Goal: Task Accomplishment & Management: Complete application form

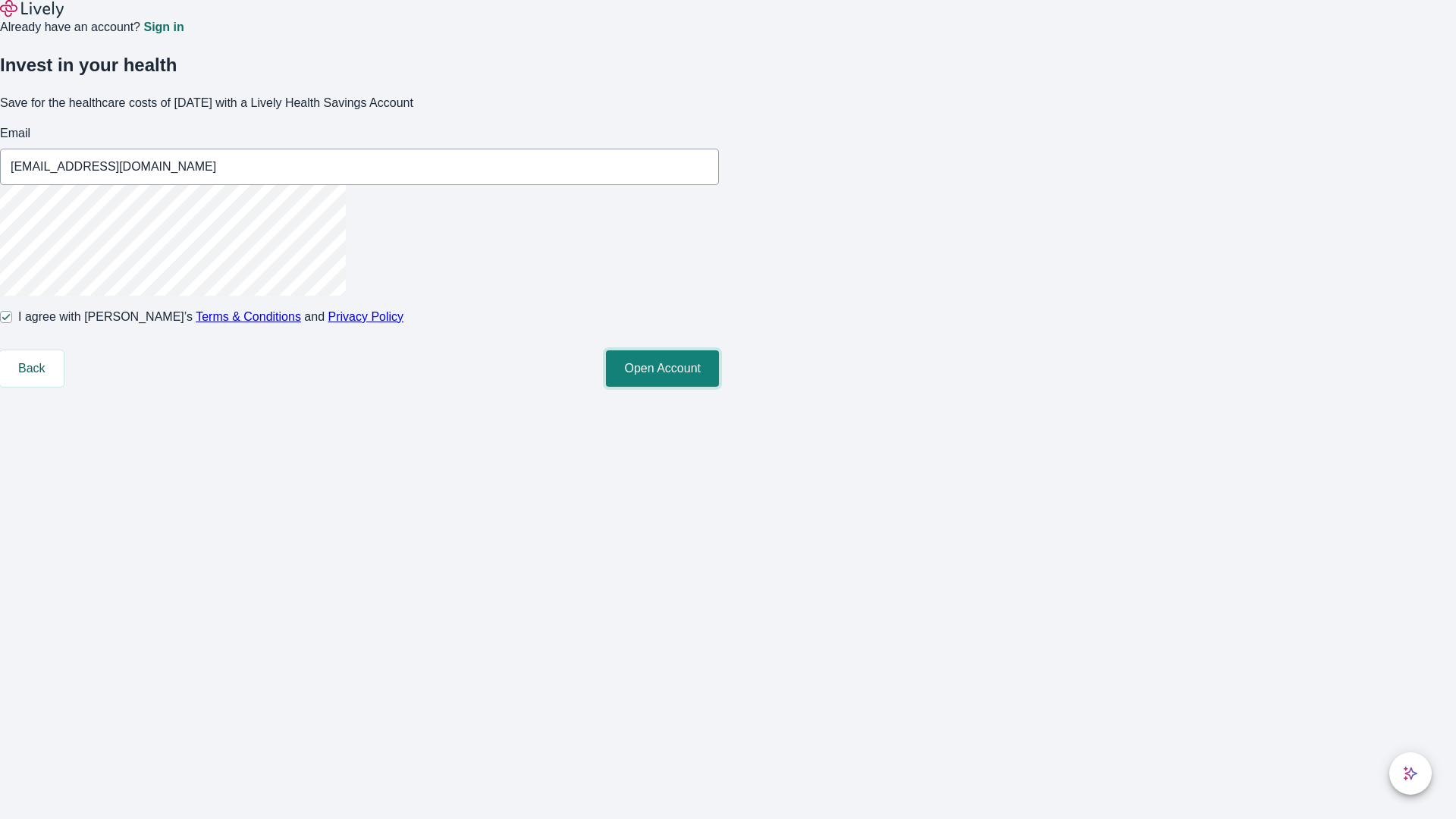
click at [719, 386] on button "Open Account" at bounding box center [662, 368] width 113 height 36
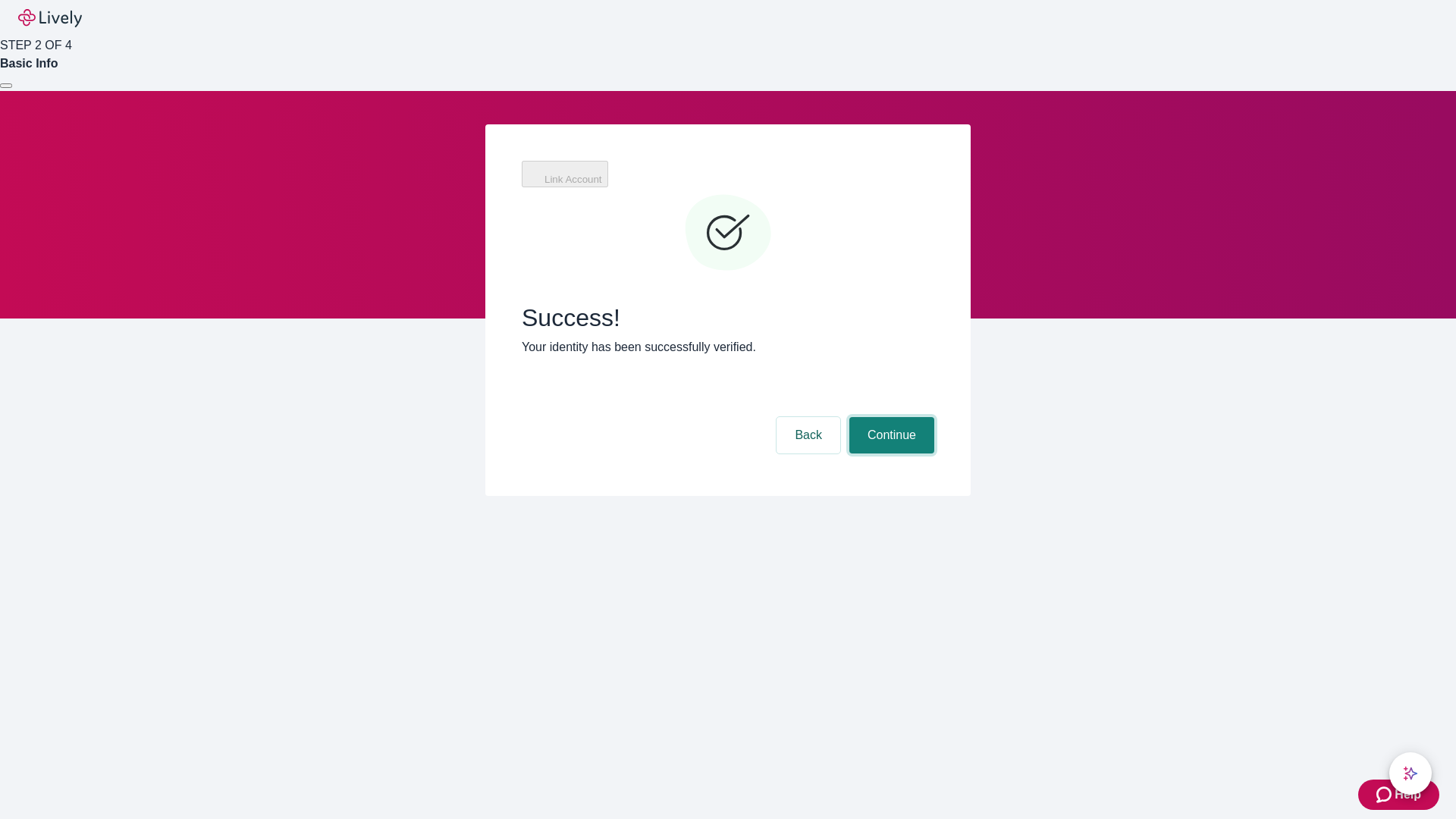
click at [889, 417] on button "Continue" at bounding box center [891, 435] width 85 height 36
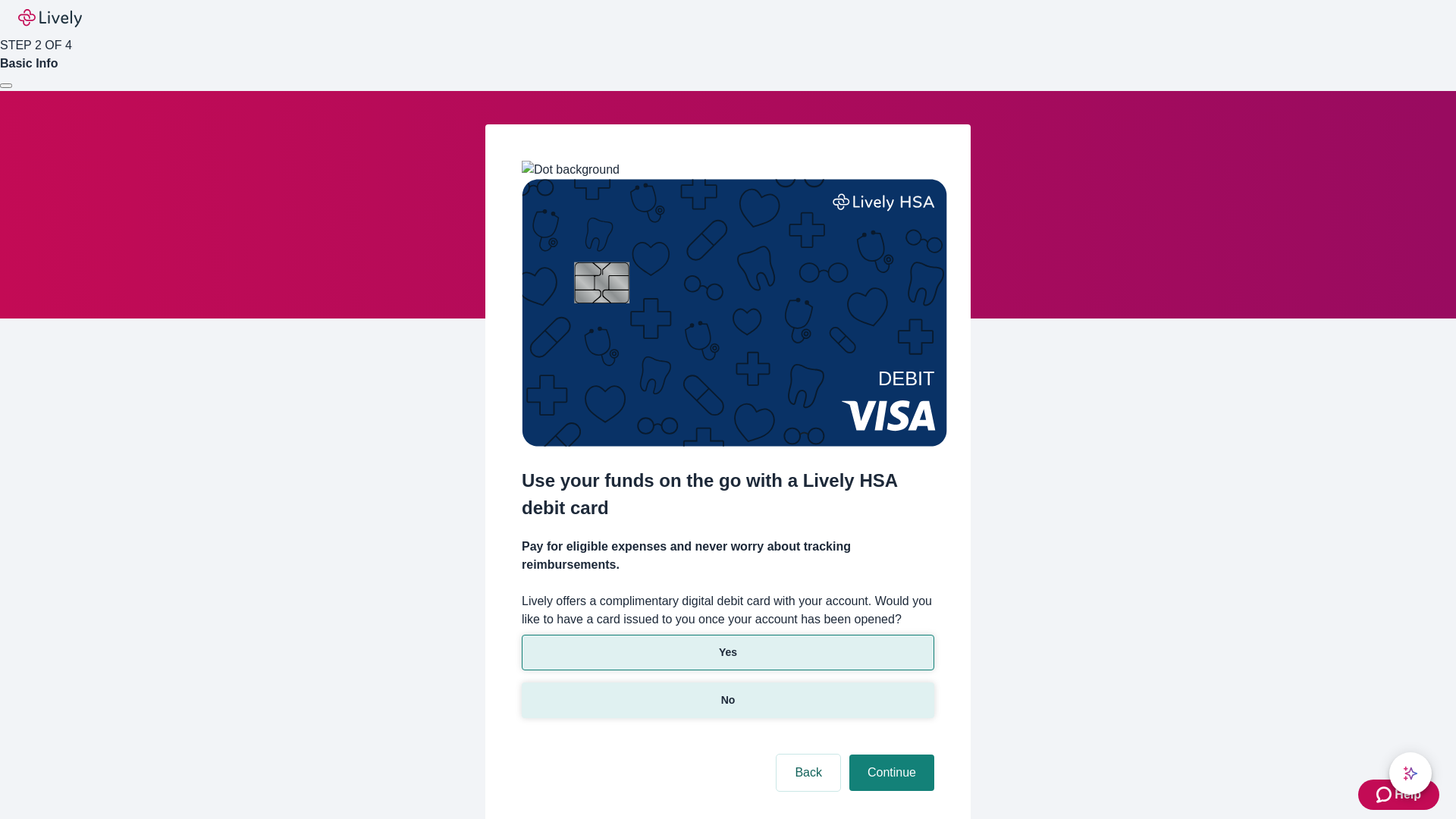
click at [728, 692] on p "No" at bounding box center [728, 700] width 15 height 16
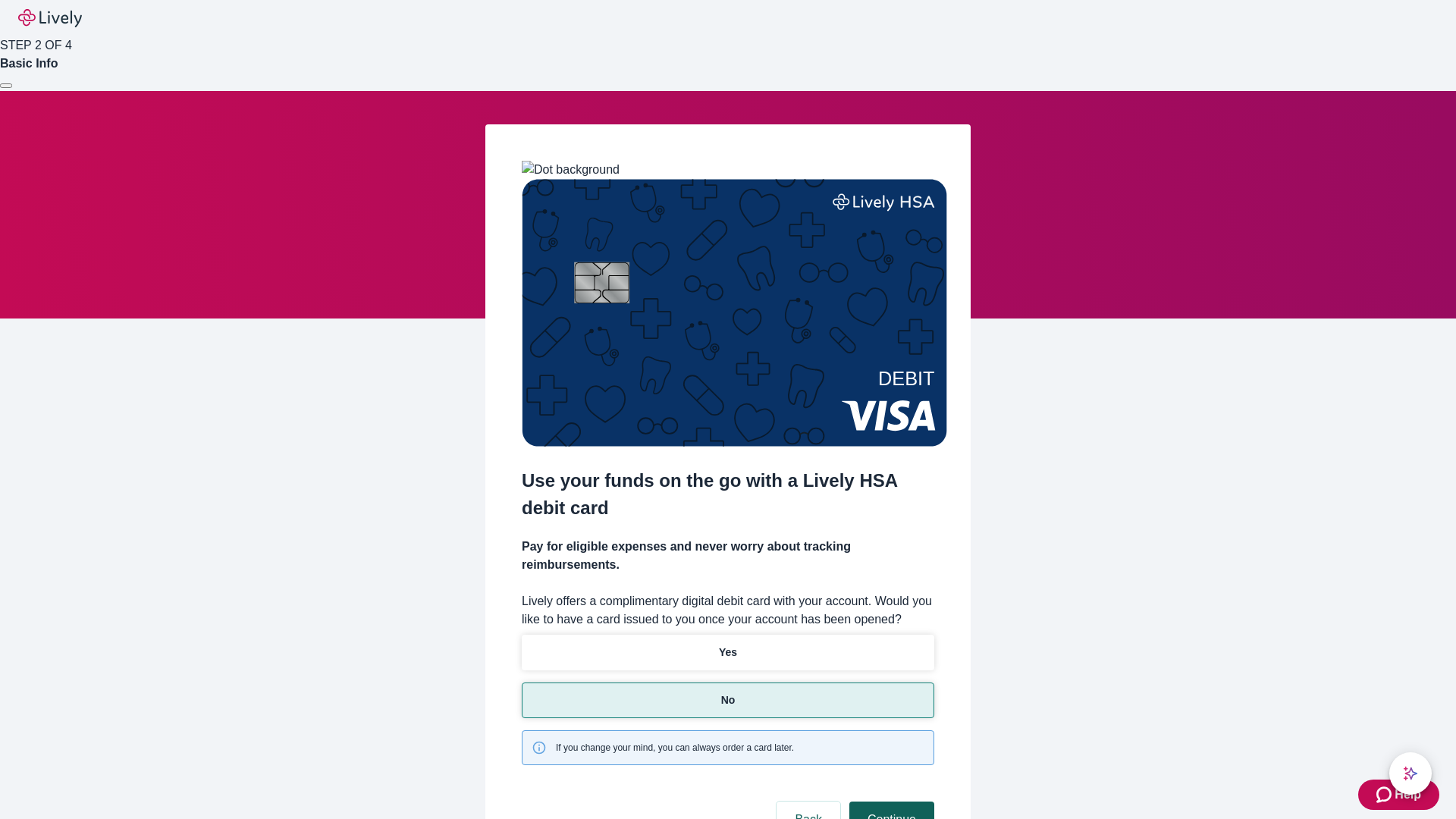
click at [889, 801] on button "Continue" at bounding box center [891, 819] width 85 height 36
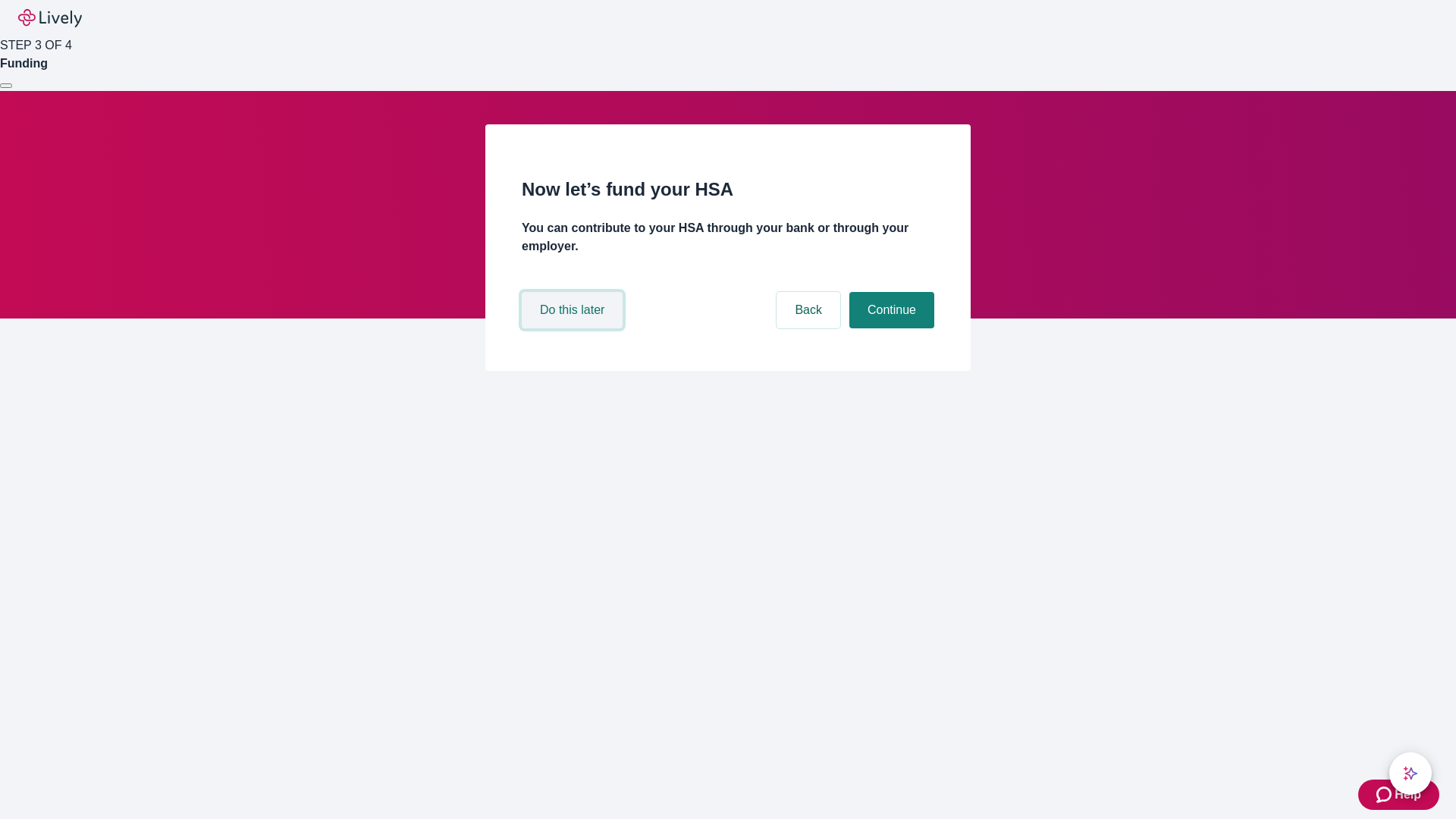
click at [574, 328] on button "Do this later" at bounding box center [572, 310] width 101 height 36
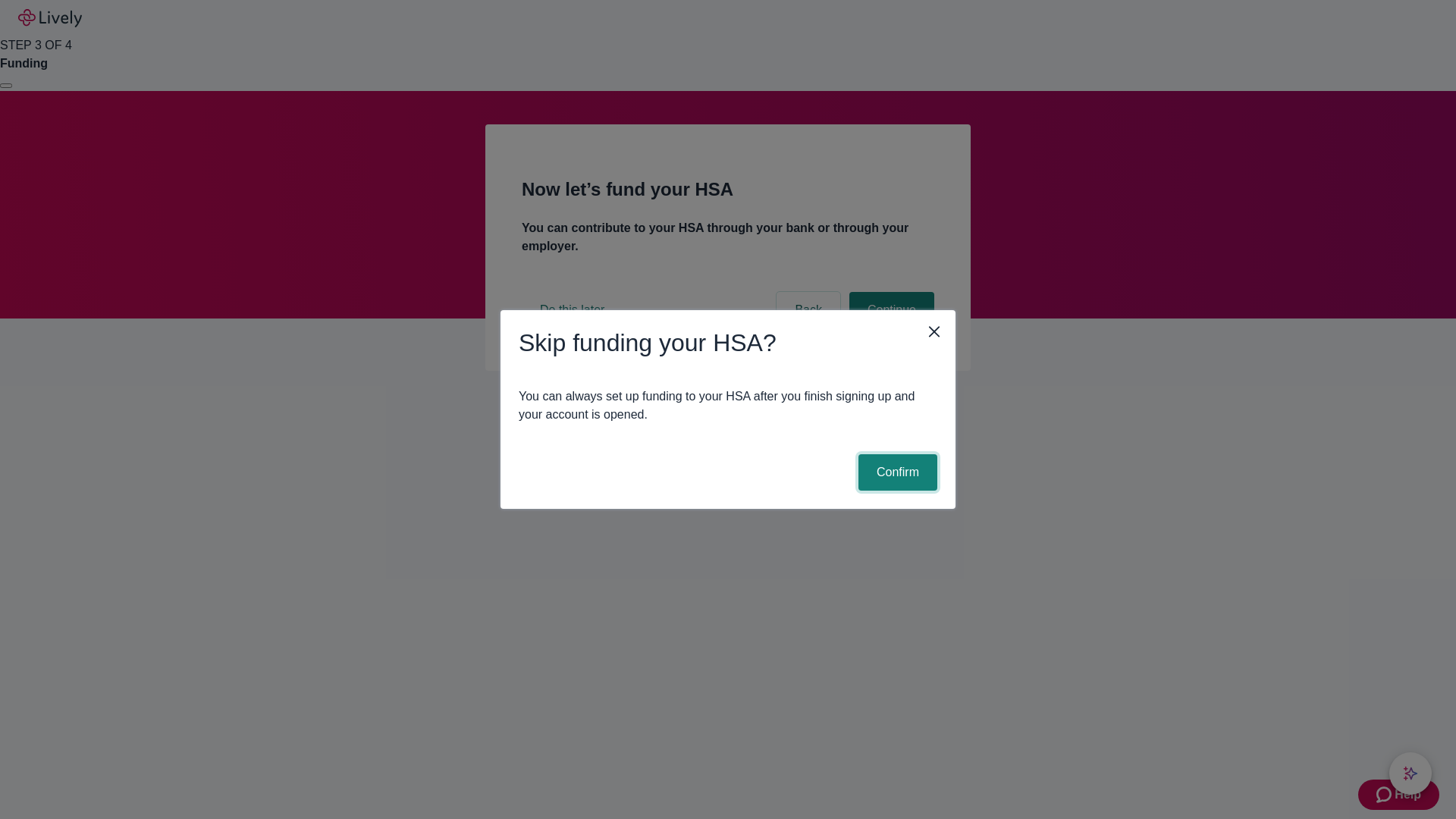
click at [896, 473] on button "Confirm" at bounding box center [898, 473] width 79 height 36
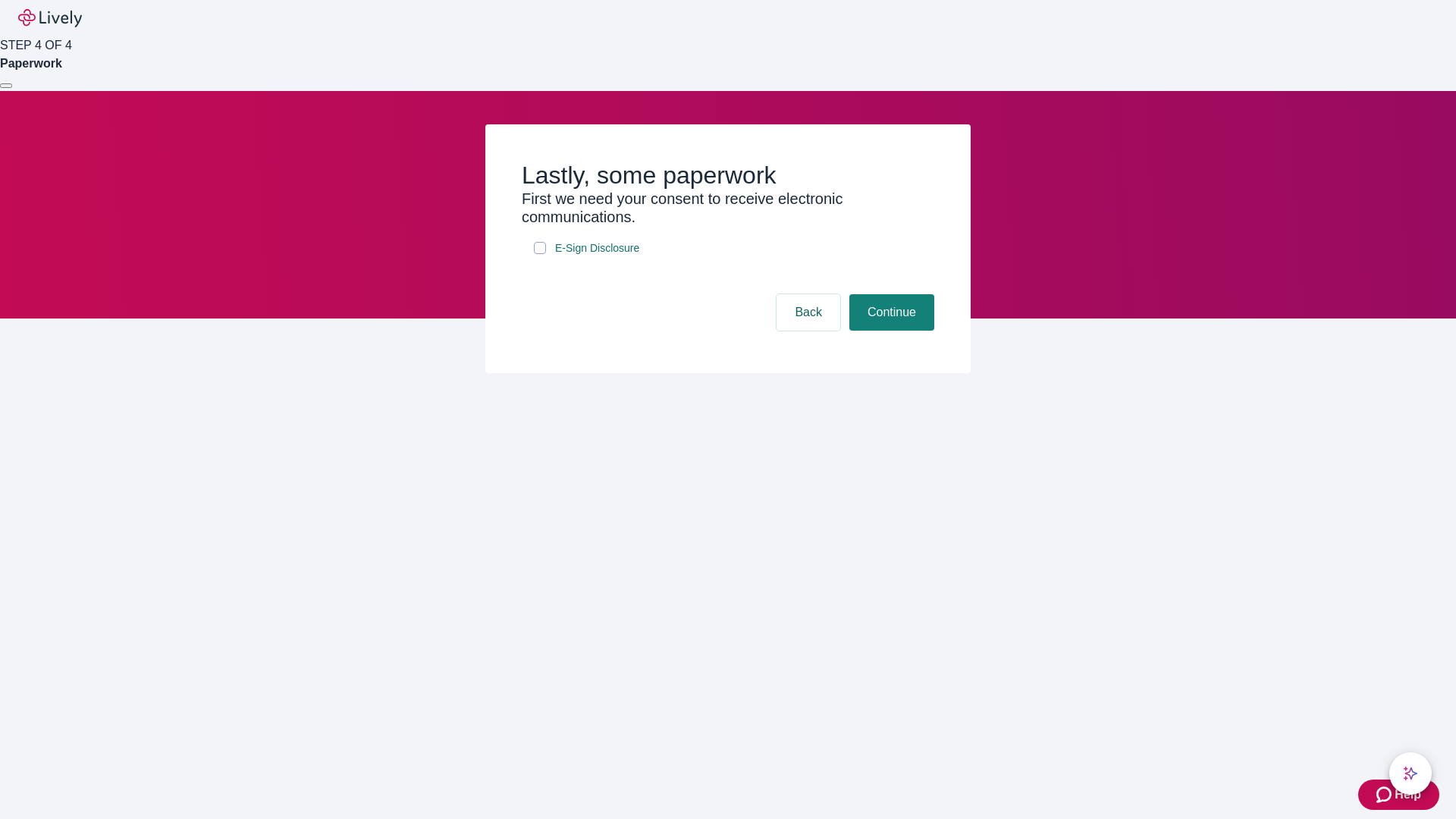
click at [540, 254] on input "E-Sign Disclosure" at bounding box center [539, 247] width 12 height 12
checkbox input "true"
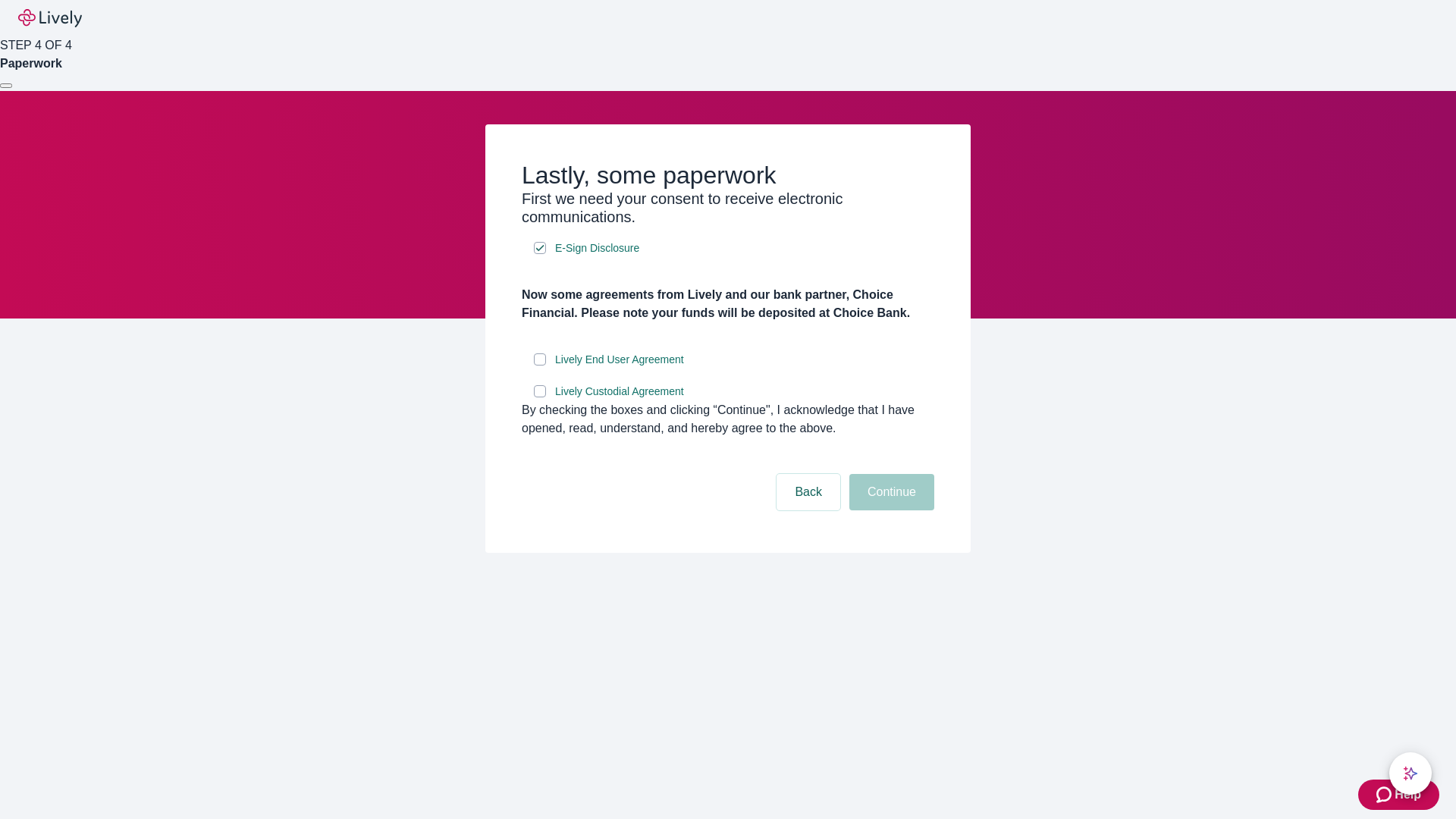
click at [540, 365] on input "Lively End User Agreement" at bounding box center [539, 359] width 12 height 12
checkbox input "true"
click at [540, 397] on input "Lively Custodial Agreement" at bounding box center [539, 391] width 12 height 12
checkbox input "true"
click at [889, 510] on button "Continue" at bounding box center [891, 492] width 85 height 36
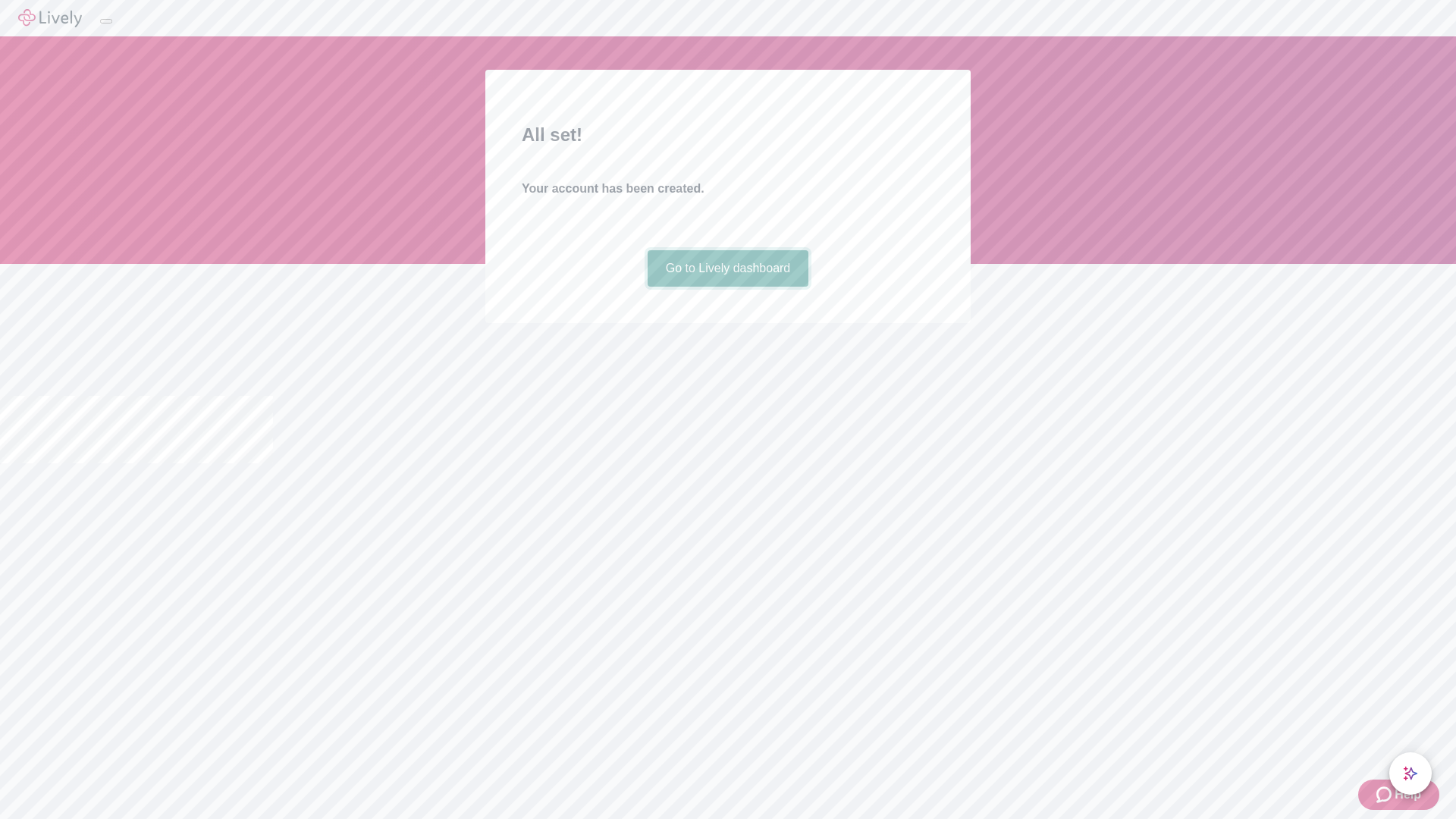
click at [728, 286] on link "Go to Lively dashboard" at bounding box center [728, 268] width 162 height 36
